Goal: Find specific page/section

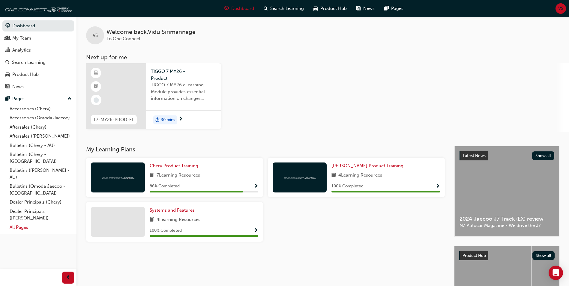
click at [20, 223] on link "All Pages" at bounding box center [40, 227] width 67 height 9
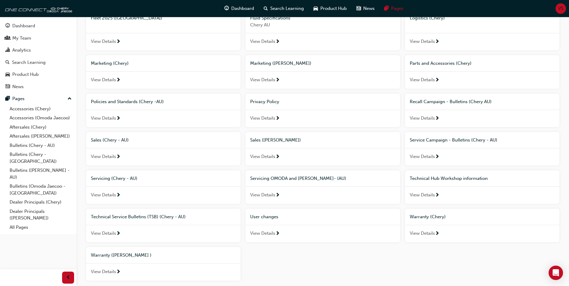
scroll to position [325, 0]
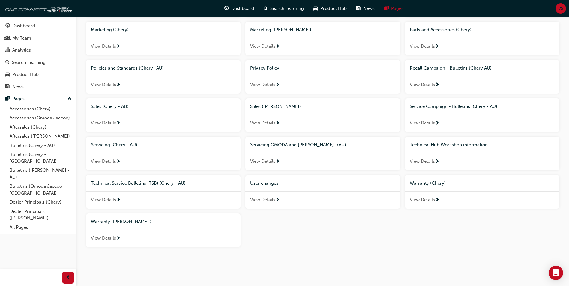
click at [448, 144] on span "Technical Hub Workshop information" at bounding box center [449, 144] width 78 height 5
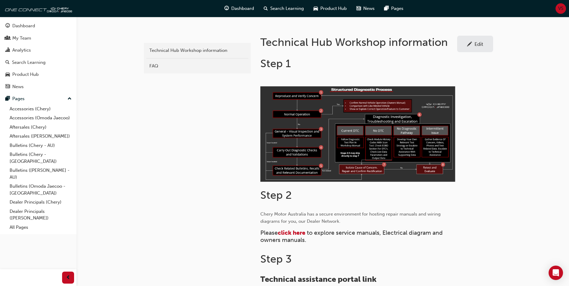
scroll to position [180, 0]
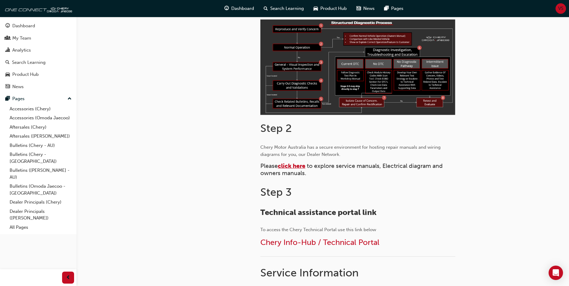
click at [301, 166] on span "click here" at bounding box center [292, 166] width 28 height 7
